Goal: Find specific page/section: Find specific page/section

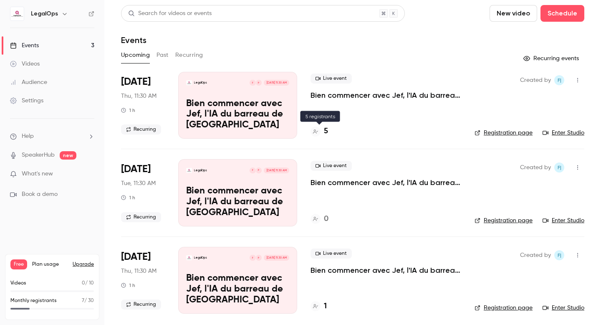
click at [317, 133] on icon at bounding box center [315, 131] width 5 height 5
